Goal: Task Accomplishment & Management: Use online tool/utility

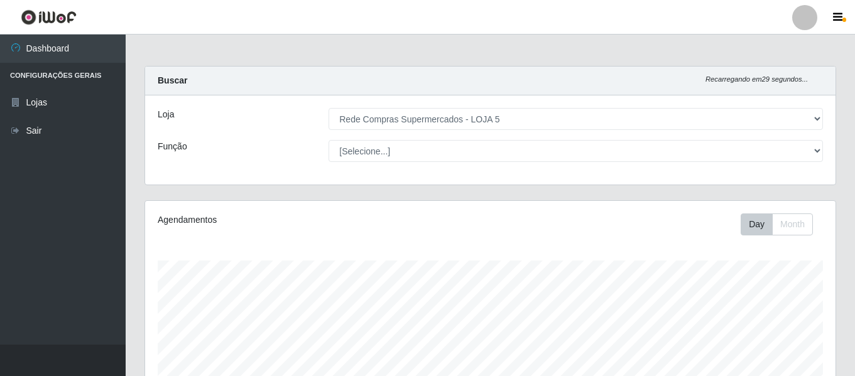
select select "397"
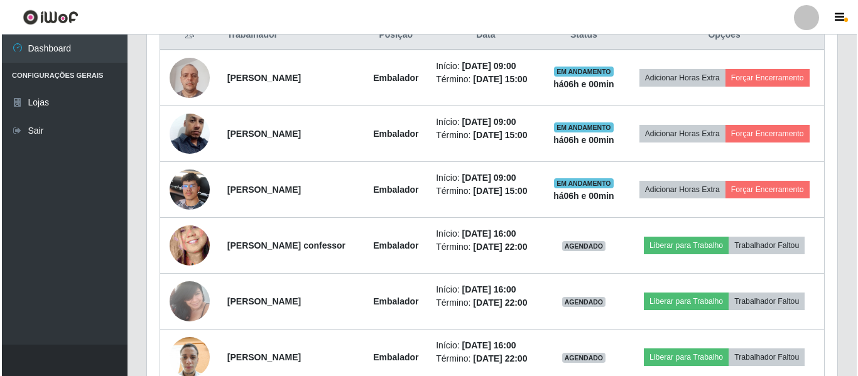
scroll to position [438, 0]
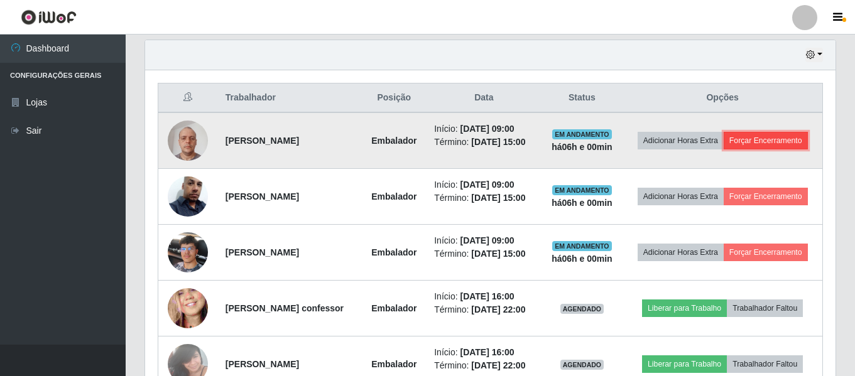
click at [744, 150] on button "Forçar Encerramento" at bounding box center [766, 141] width 84 height 18
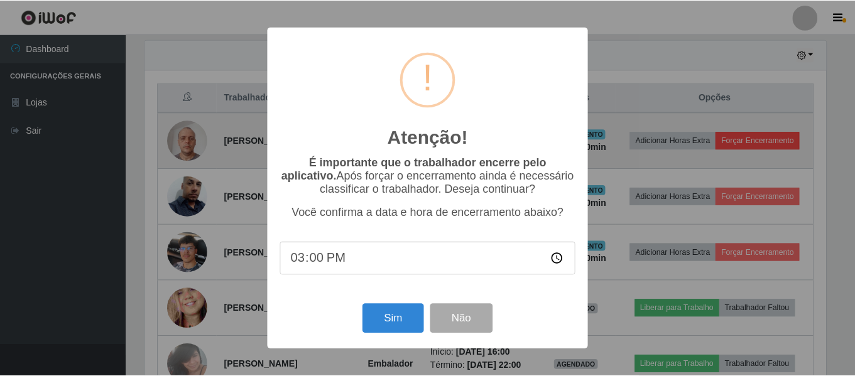
scroll to position [261, 684]
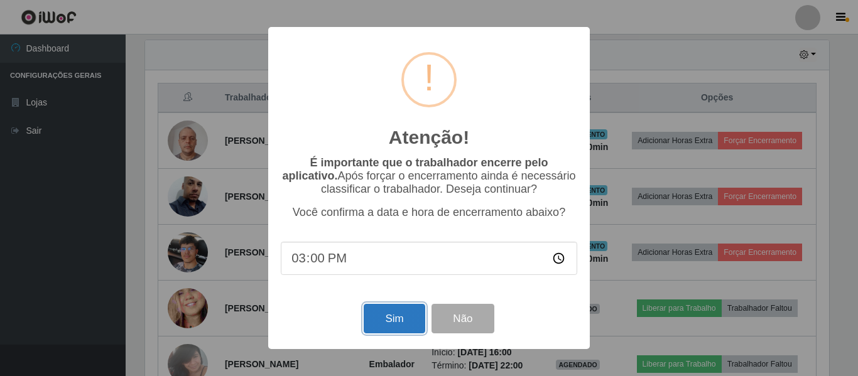
click at [405, 318] on button "Sim" at bounding box center [394, 319] width 61 height 30
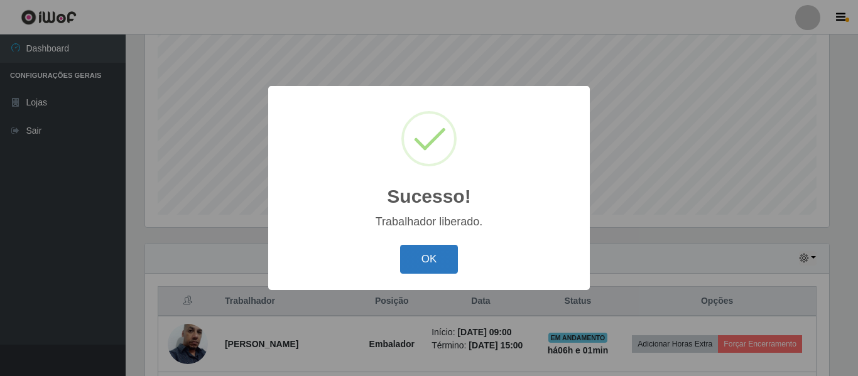
click at [423, 259] on button "OK" at bounding box center [429, 260] width 58 height 30
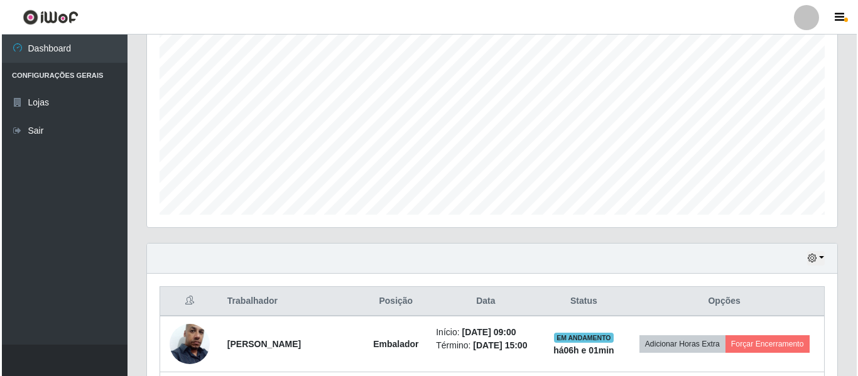
scroll to position [360, 0]
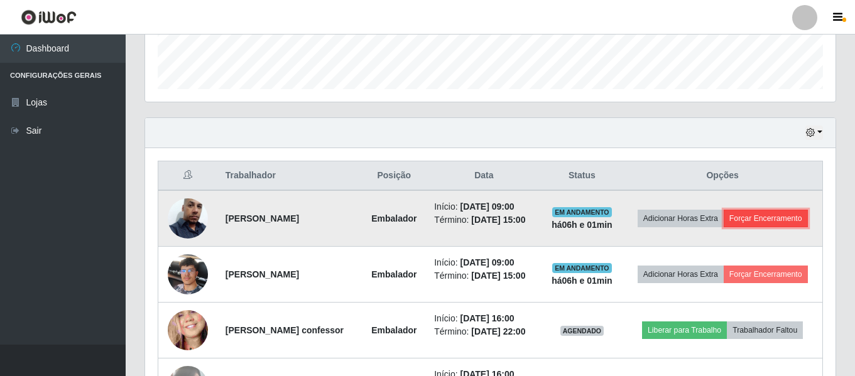
click at [724, 227] on button "Forçar Encerramento" at bounding box center [766, 219] width 84 height 18
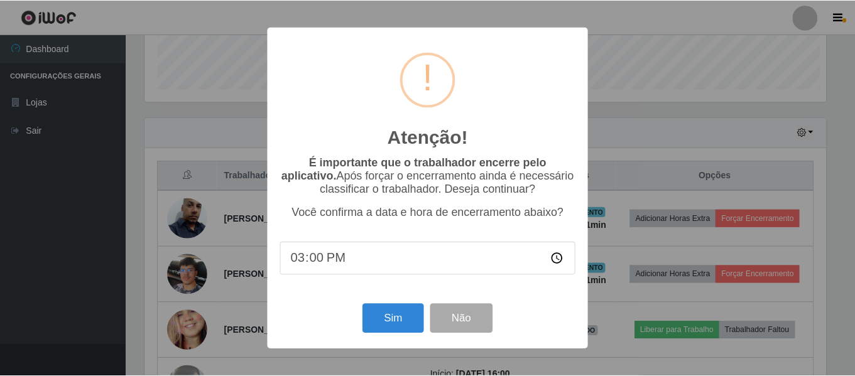
scroll to position [261, 684]
click at [376, 320] on button "Sim" at bounding box center [394, 319] width 61 height 30
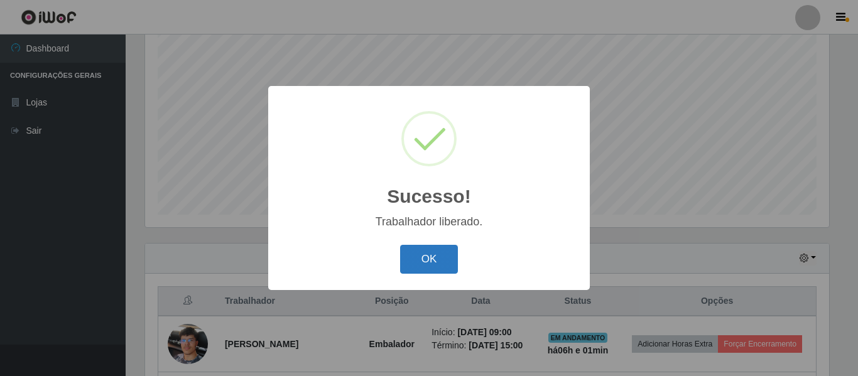
click at [441, 256] on button "OK" at bounding box center [429, 260] width 58 height 30
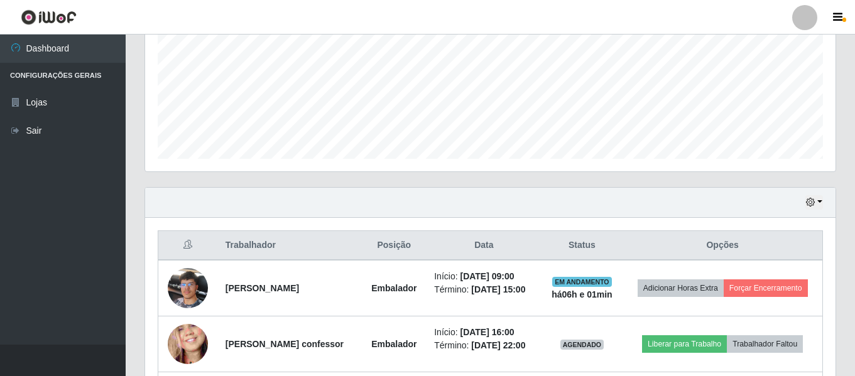
scroll to position [360, 0]
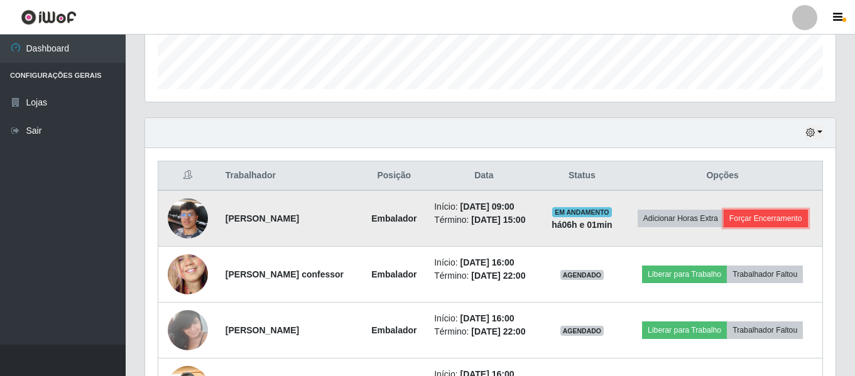
click at [724, 227] on button "Forçar Encerramento" at bounding box center [766, 219] width 84 height 18
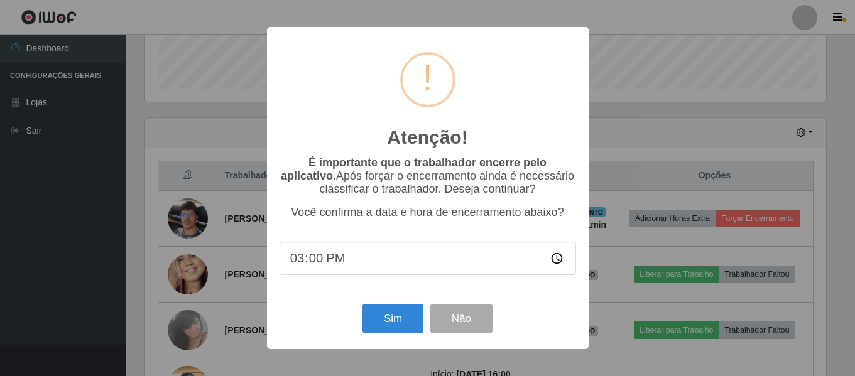
scroll to position [261, 684]
click at [394, 317] on button "Sim" at bounding box center [394, 319] width 61 height 30
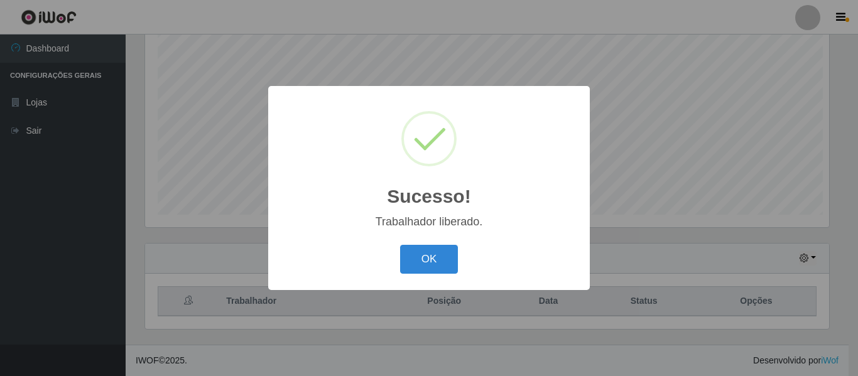
scroll to position [0, 0]
click at [427, 265] on button "OK" at bounding box center [429, 260] width 58 height 30
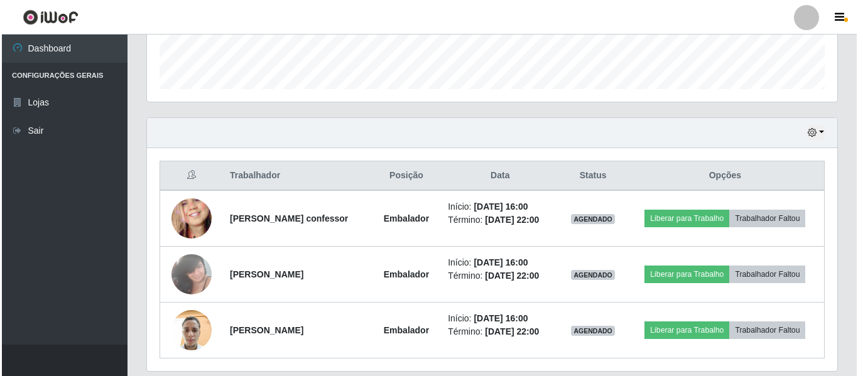
scroll to position [402, 0]
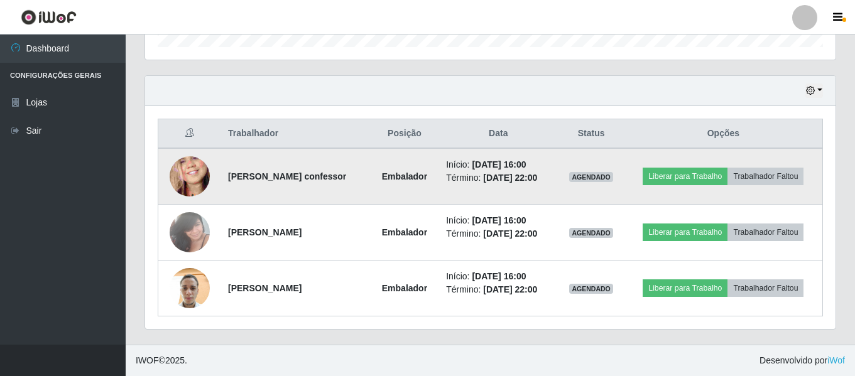
click at [180, 179] on img at bounding box center [190, 176] width 40 height 87
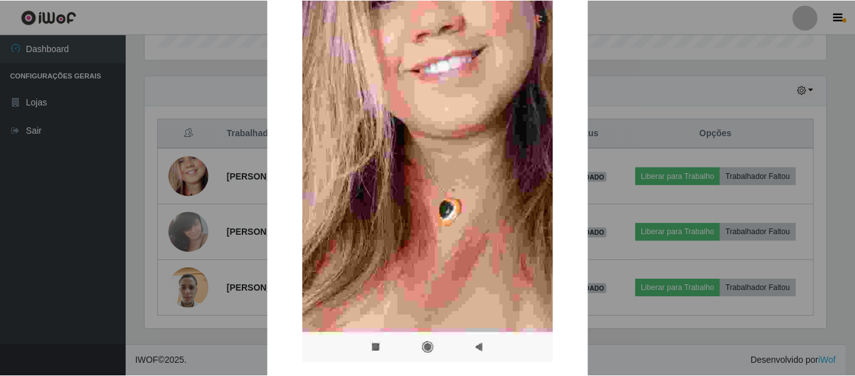
scroll to position [251, 0]
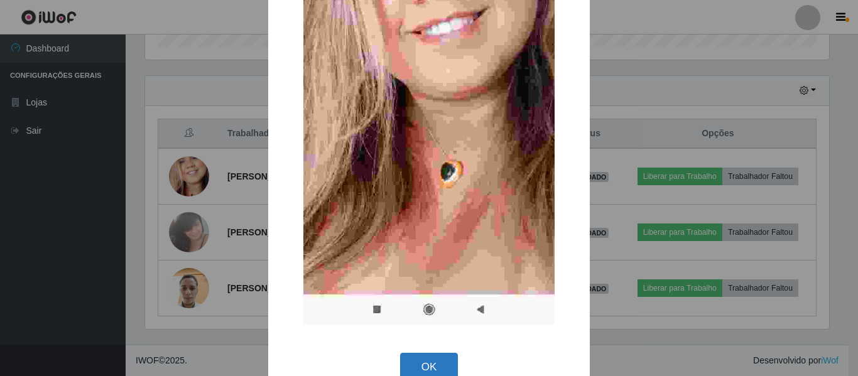
click at [417, 359] on button "OK" at bounding box center [429, 368] width 58 height 30
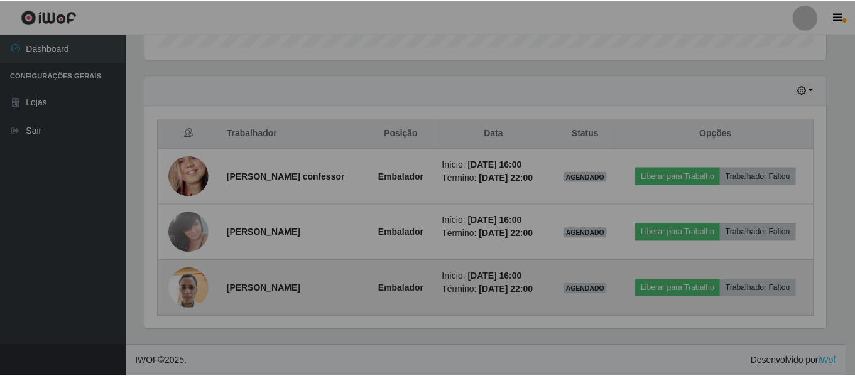
scroll to position [261, 691]
